Goal: Task Accomplishment & Management: Use online tool/utility

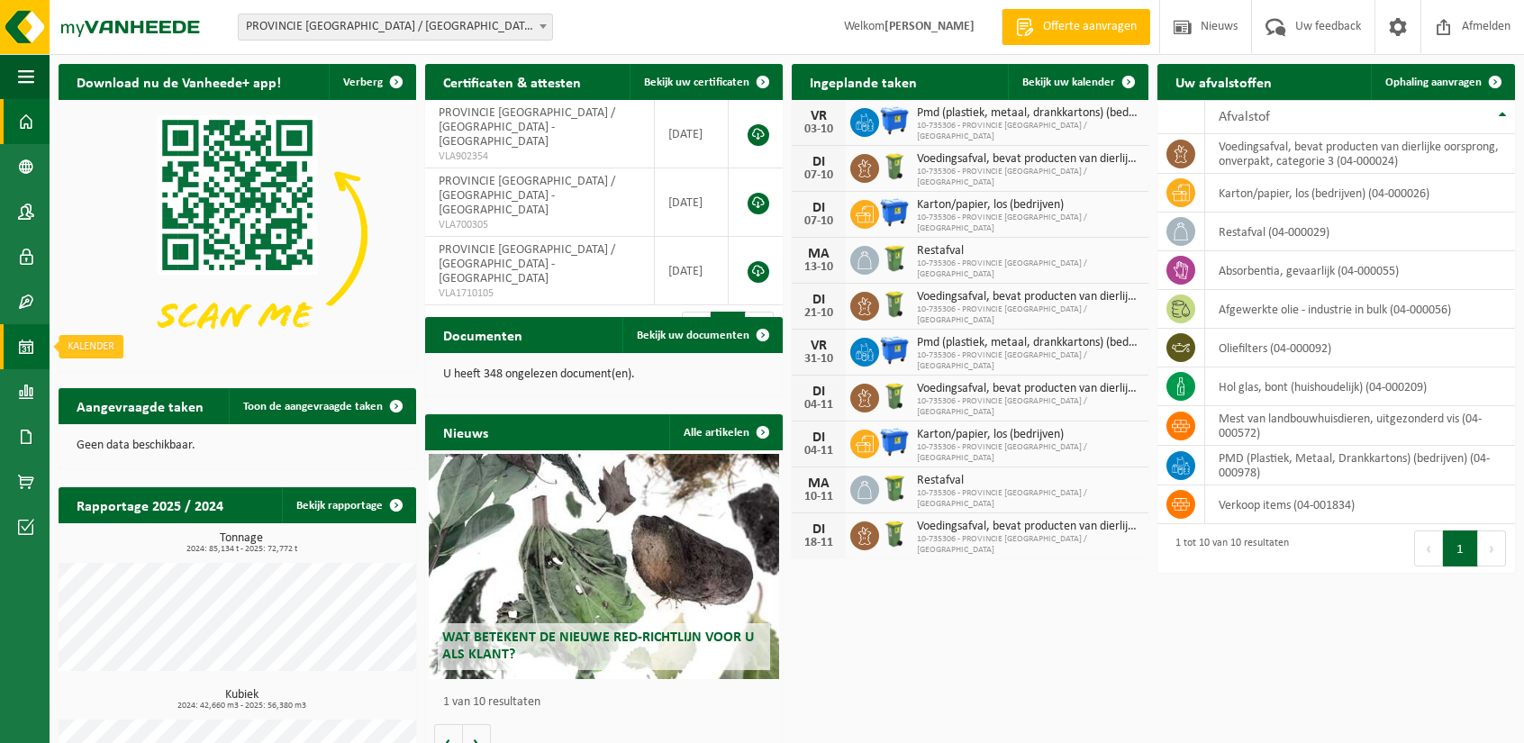
click at [38, 347] on link "Kalender" at bounding box center [25, 346] width 50 height 45
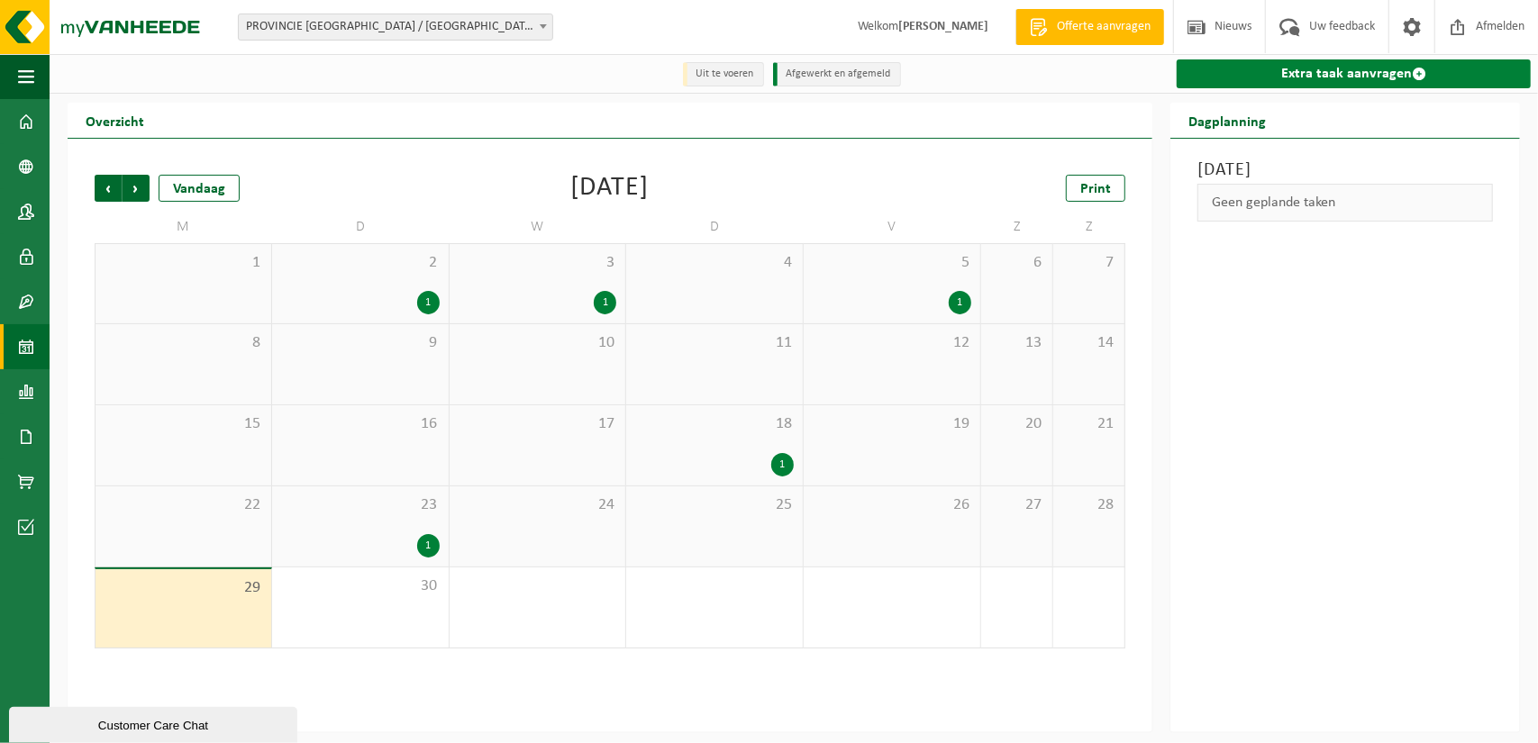
click at [1327, 68] on link "Extra taak aanvragen" at bounding box center [1354, 73] width 354 height 29
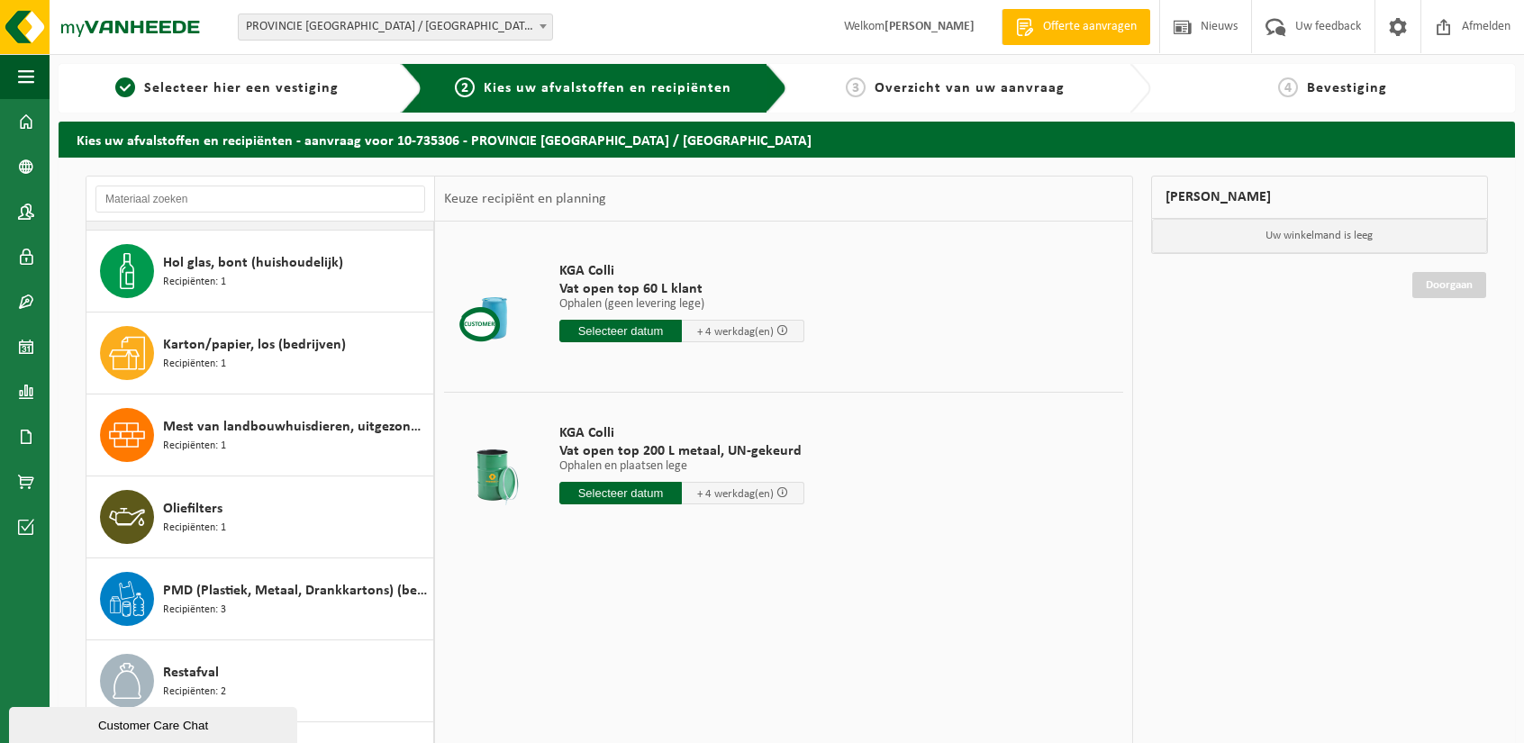
scroll to position [193, 0]
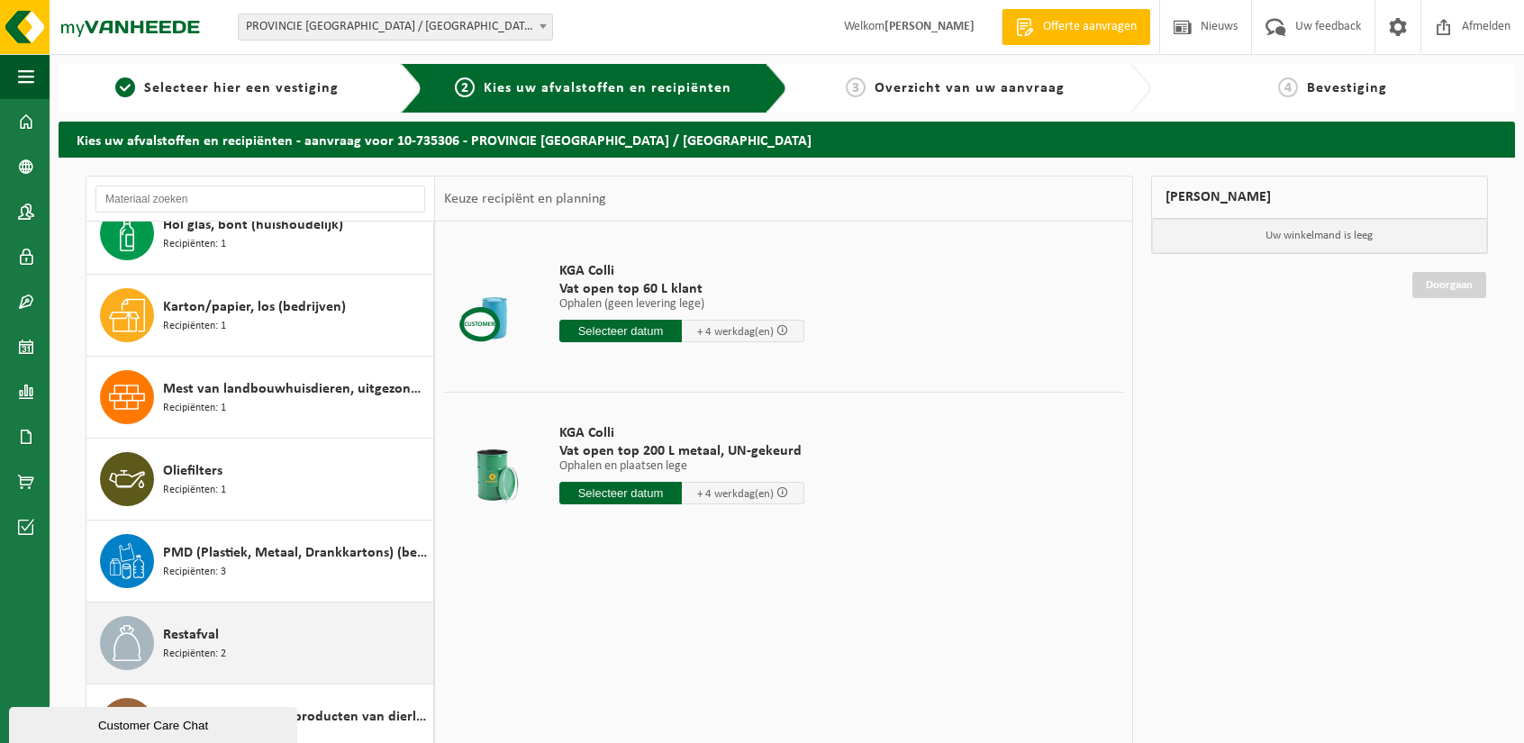
click at [216, 641] on span "Restafval" at bounding box center [191, 635] width 56 height 22
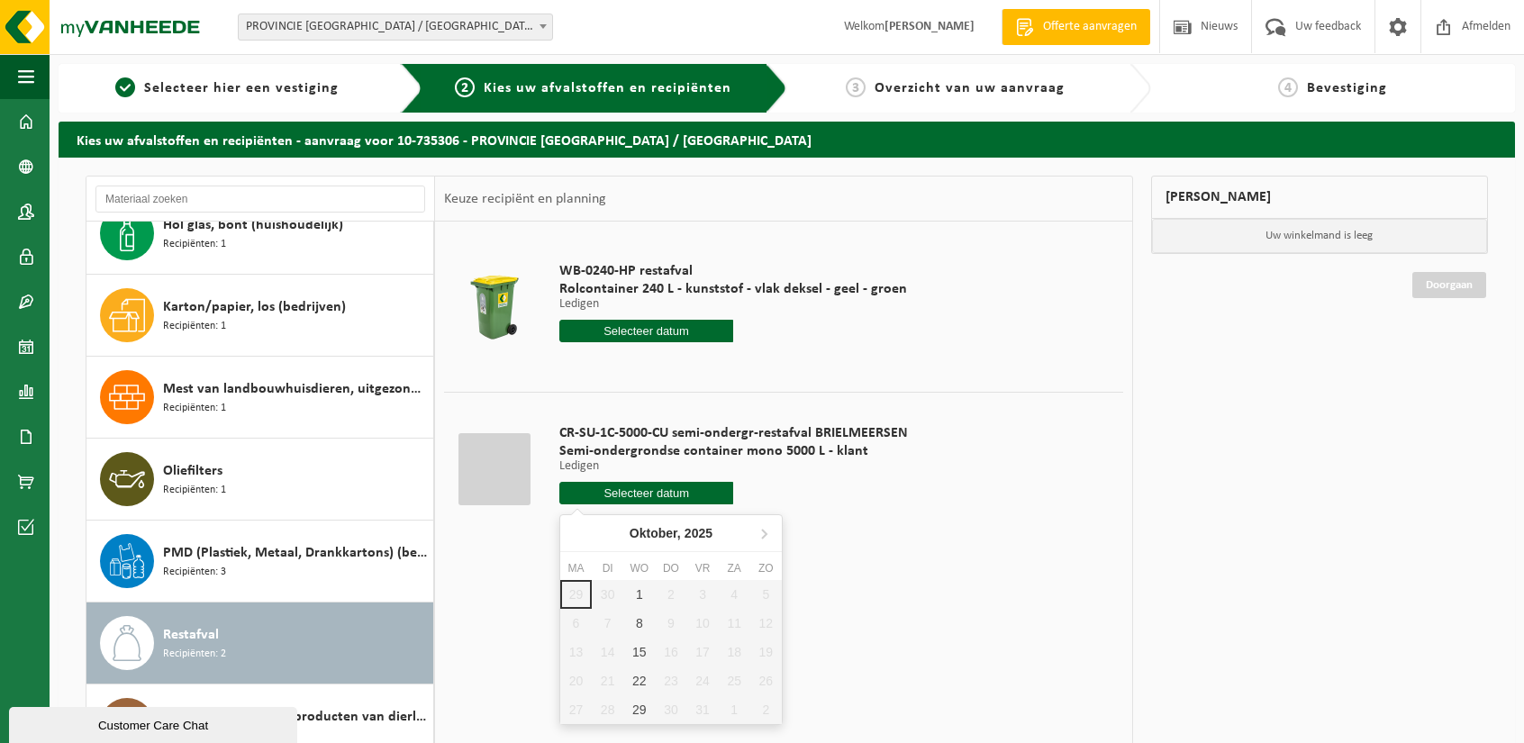
click at [622, 489] on input "text" at bounding box center [647, 493] width 175 height 23
click at [637, 583] on div "1" at bounding box center [639, 594] width 32 height 29
type input "Van 2025-10-01"
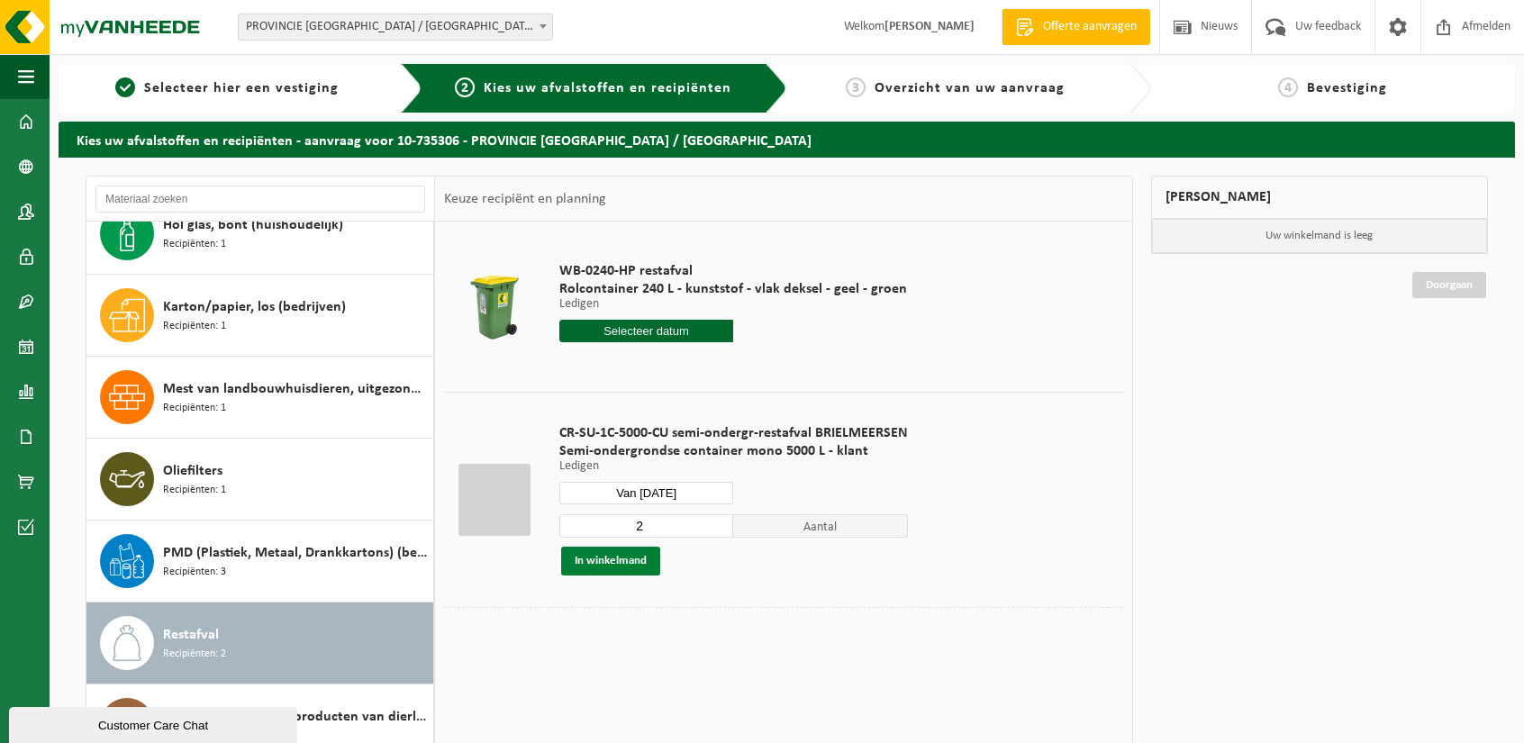
click at [636, 568] on button "In winkelmand" at bounding box center [610, 561] width 99 height 29
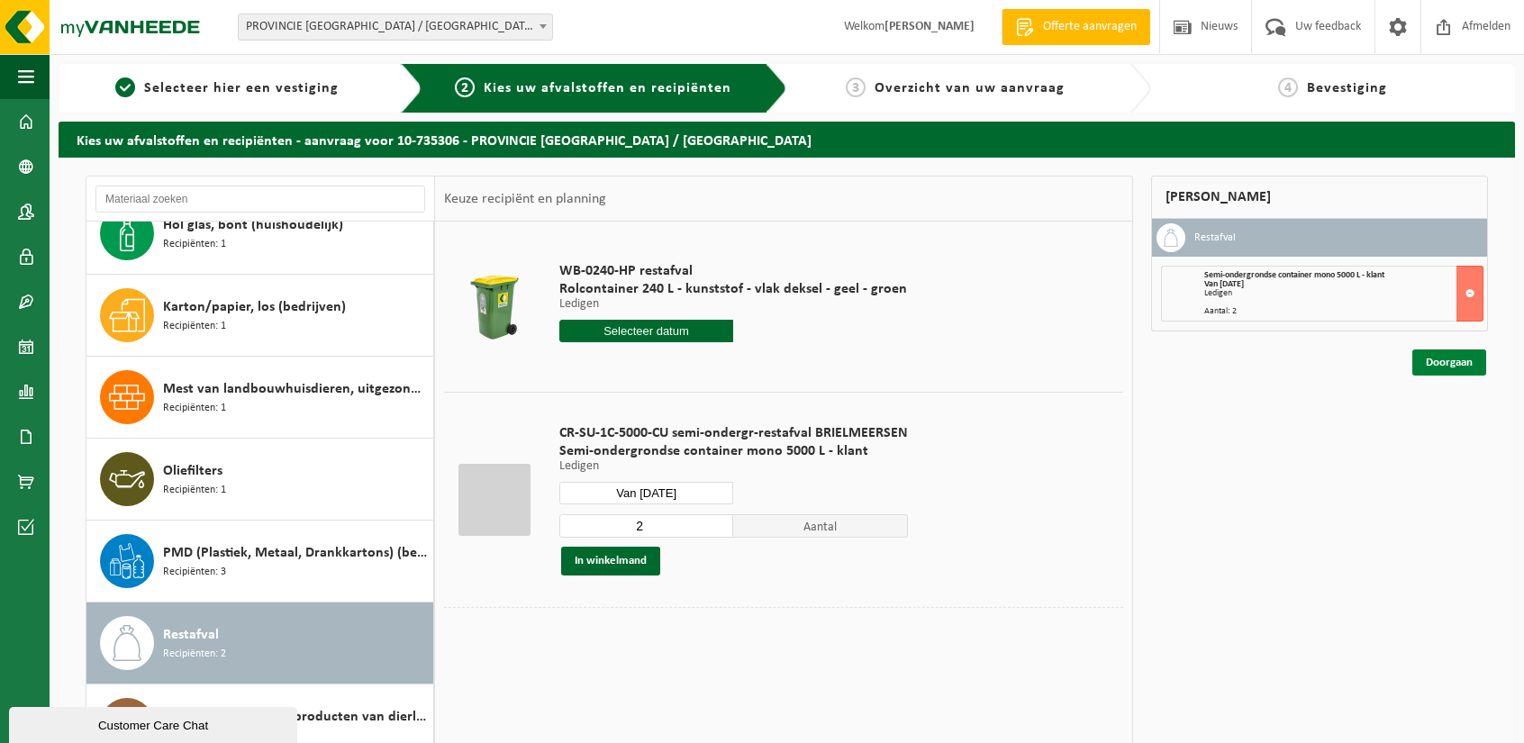
click at [1460, 357] on link "Doorgaan" at bounding box center [1450, 363] width 74 height 26
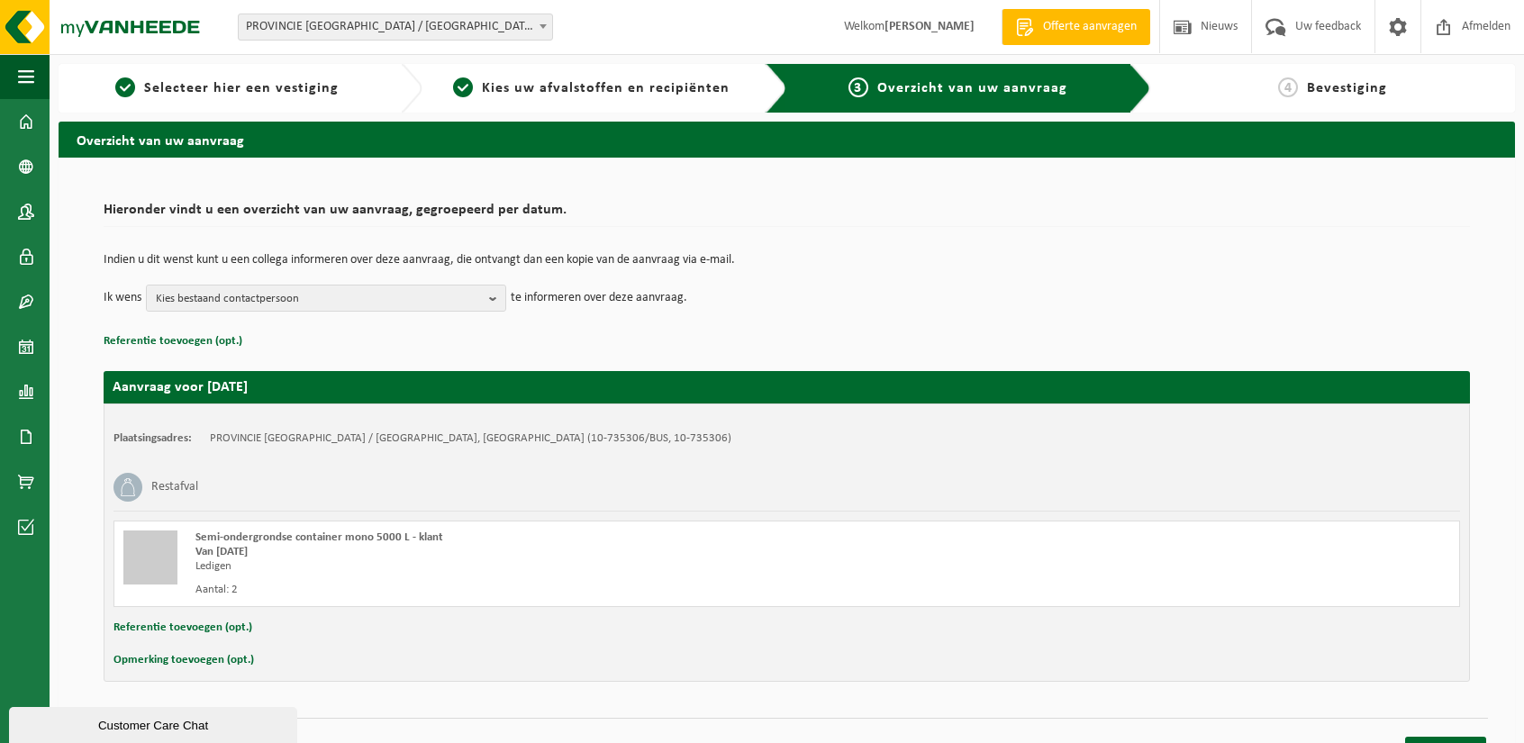
scroll to position [27, 0]
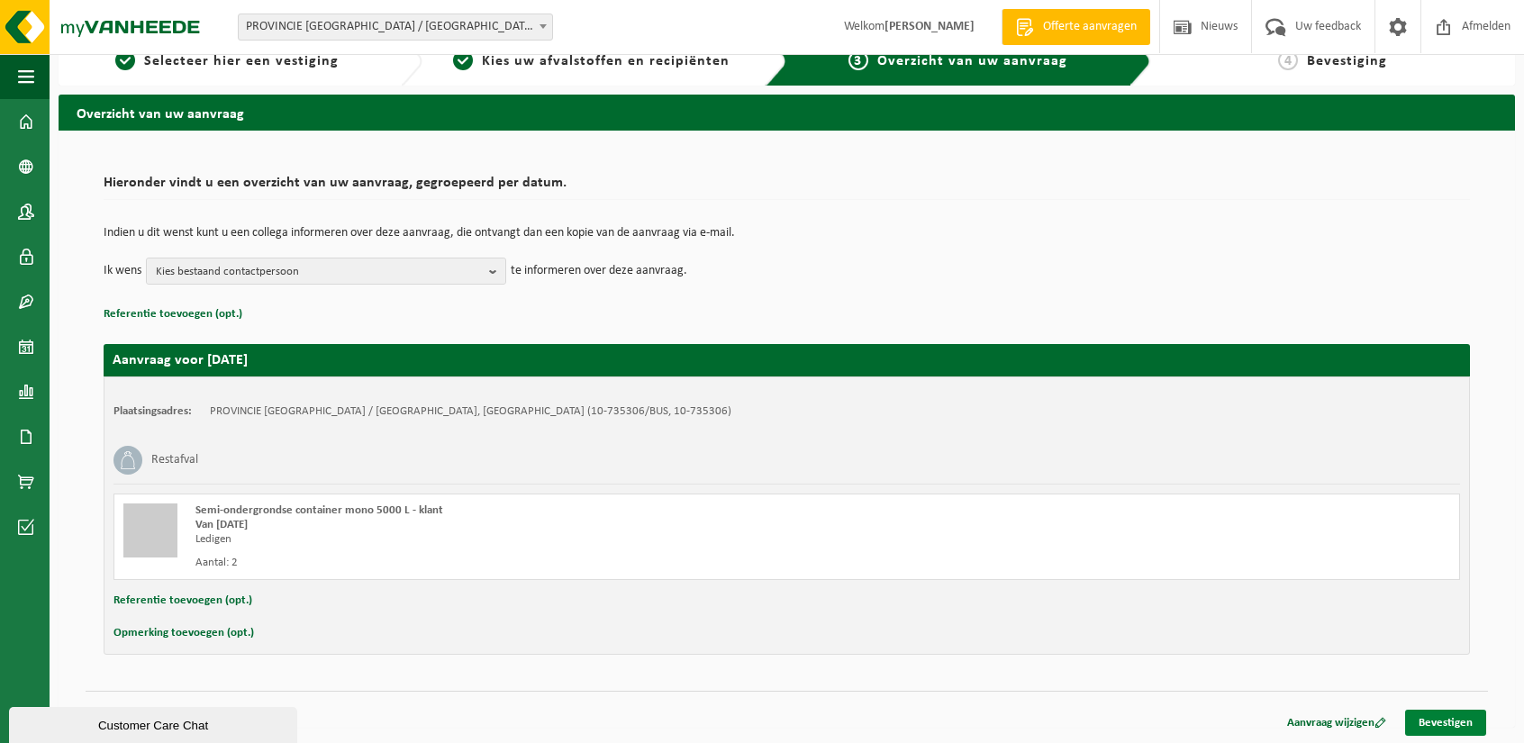
click at [1433, 723] on link "Bevestigen" at bounding box center [1446, 723] width 81 height 26
